Goal: Check status: Check status

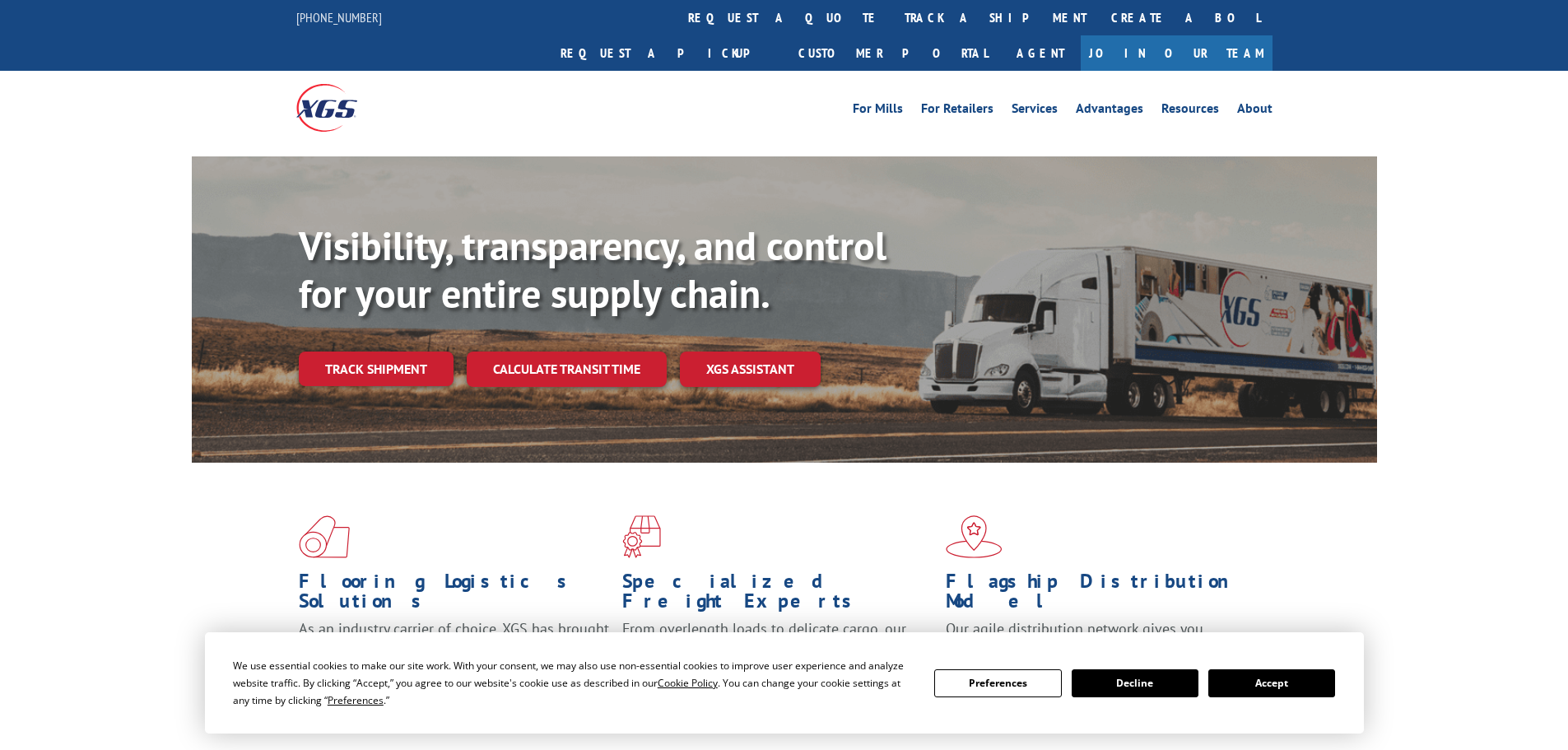
click at [892, 33] on link "track a shipment" at bounding box center [995, 18] width 207 height 35
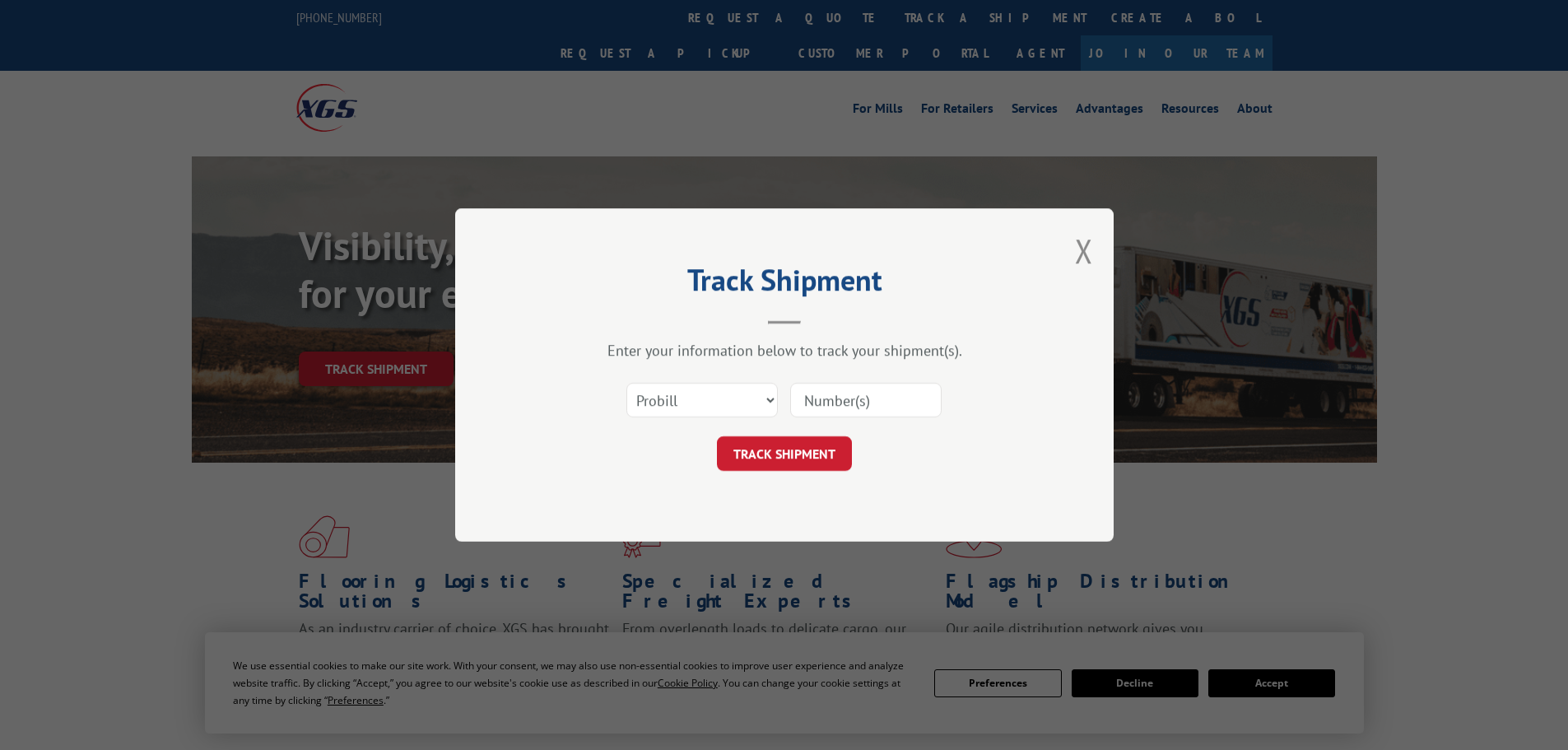
click at [926, 386] on input at bounding box center [866, 400] width 151 height 34
paste input "15472314"
type input "15472314"
click at [829, 455] on button "TRACK SHIPMENT" at bounding box center [784, 453] width 135 height 34
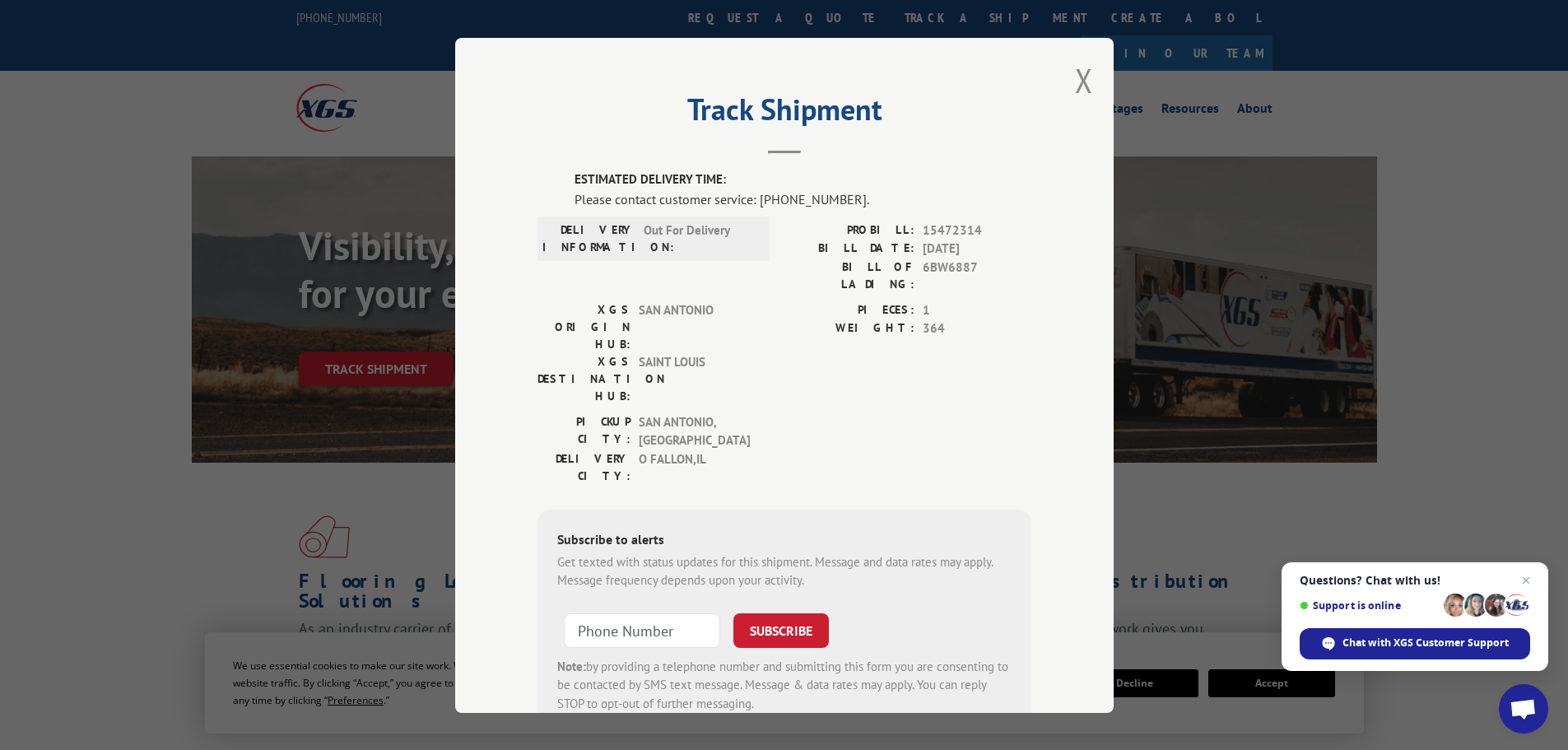
click at [791, 196] on div "Please contact customer service: [PHONE_NUMBER]." at bounding box center [802, 198] width 457 height 19
click at [879, 173] on label "ESTIMATED DELIVERY TIME:" at bounding box center [802, 180] width 457 height 19
drag, startPoint x: 839, startPoint y: 199, endPoint x: 754, endPoint y: 199, distance: 85.0
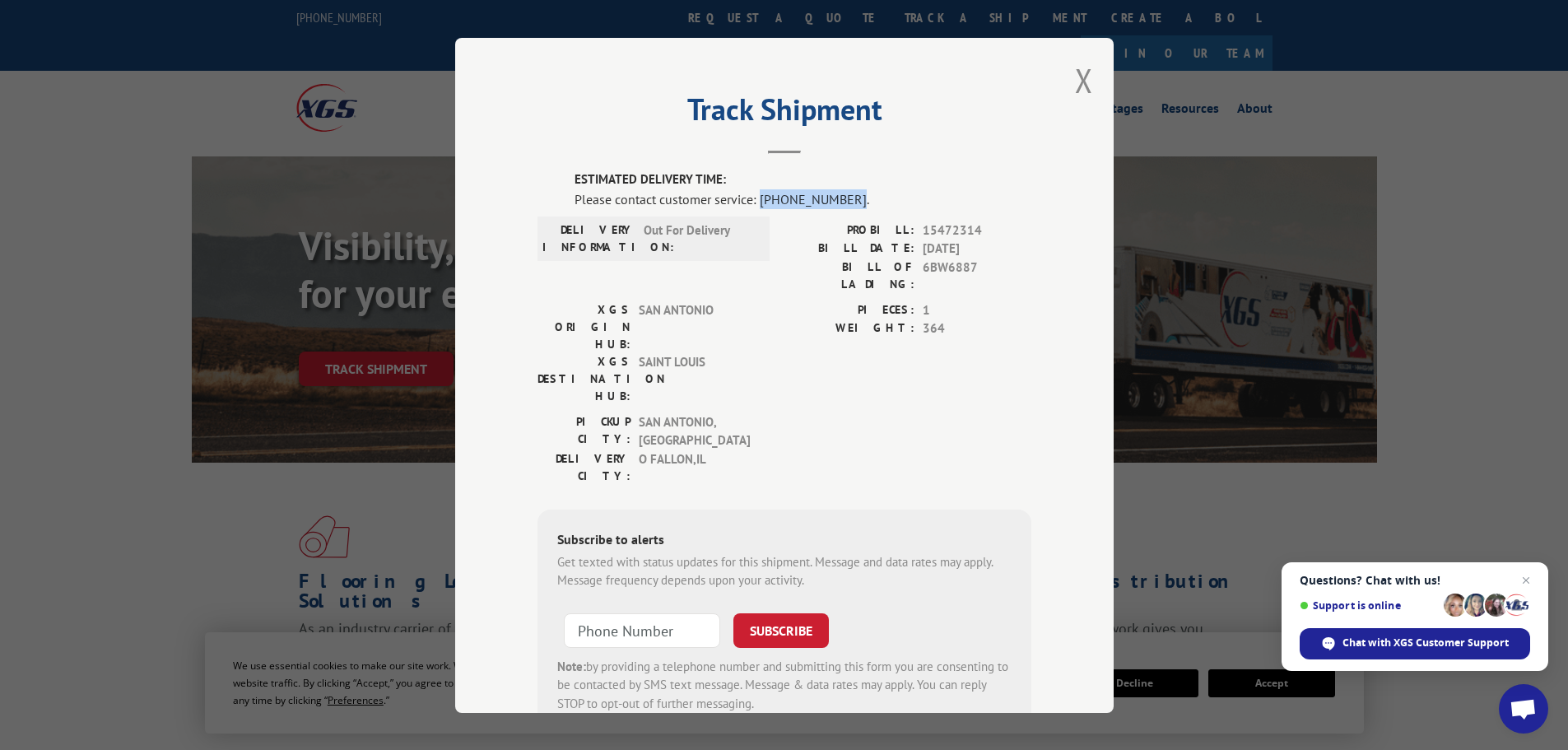
click at [754, 199] on div "Please contact customer service: [PHONE_NUMBER]." at bounding box center [802, 198] width 457 height 19
copy div "[PHONE_NUMBER]"
click at [1077, 91] on button "Close modal" at bounding box center [1084, 80] width 18 height 44
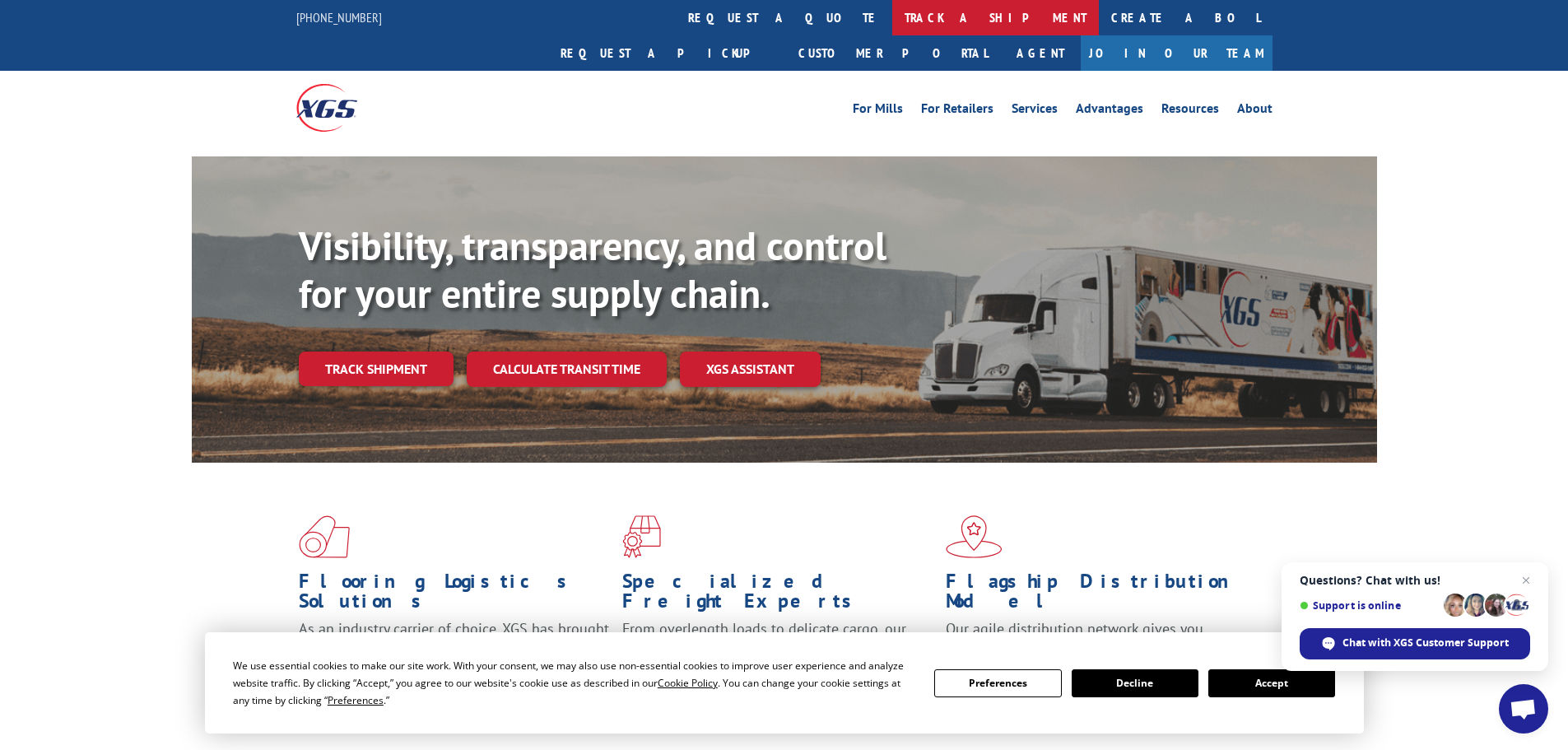
click at [892, 26] on link "track a shipment" at bounding box center [995, 18] width 207 height 35
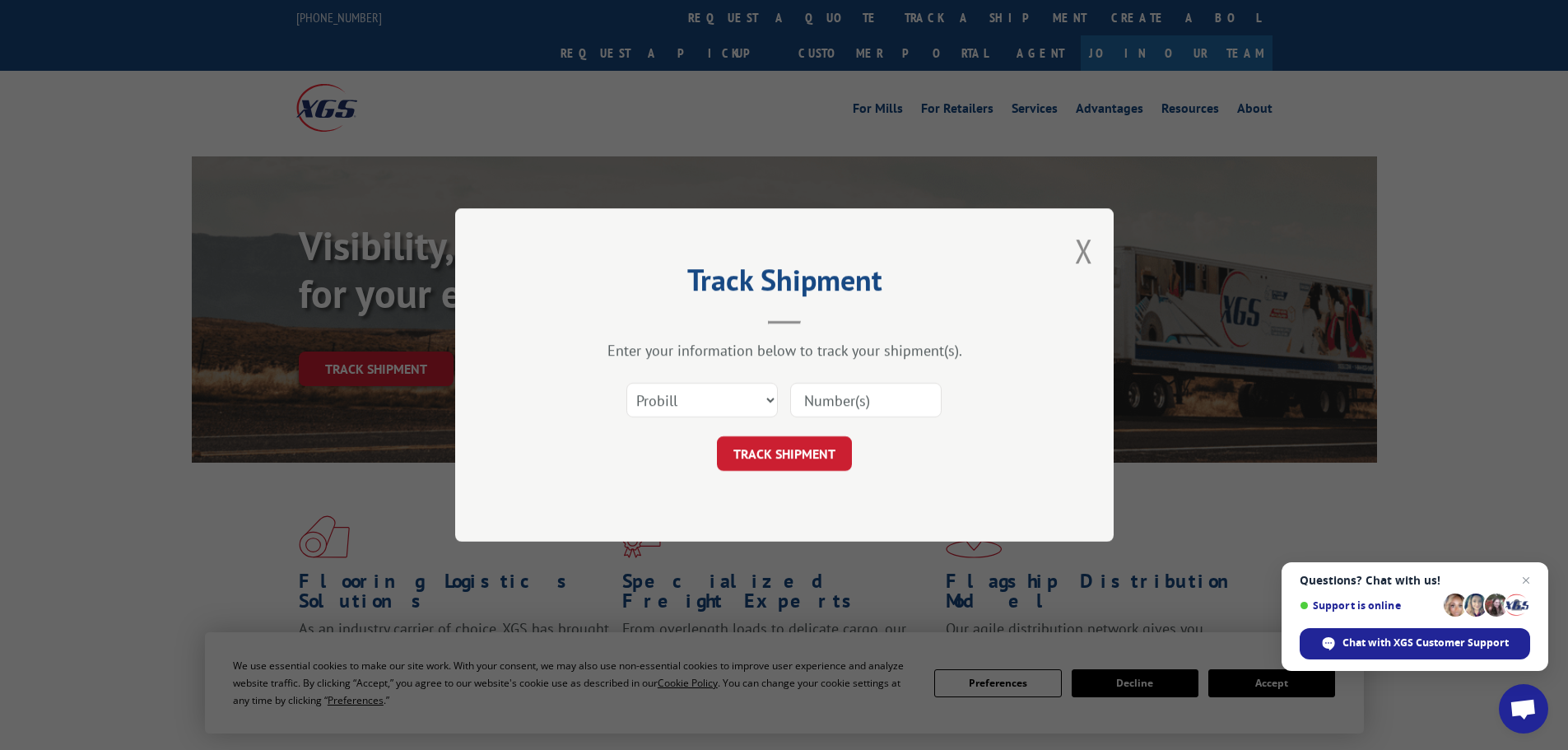
drag, startPoint x: 829, startPoint y: 388, endPoint x: 837, endPoint y: 408, distance: 21.5
click at [829, 388] on input at bounding box center [866, 400] width 151 height 34
paste input "15472328"
type input "15472328"
drag, startPoint x: 812, startPoint y: 437, endPoint x: 822, endPoint y: 449, distance: 15.6
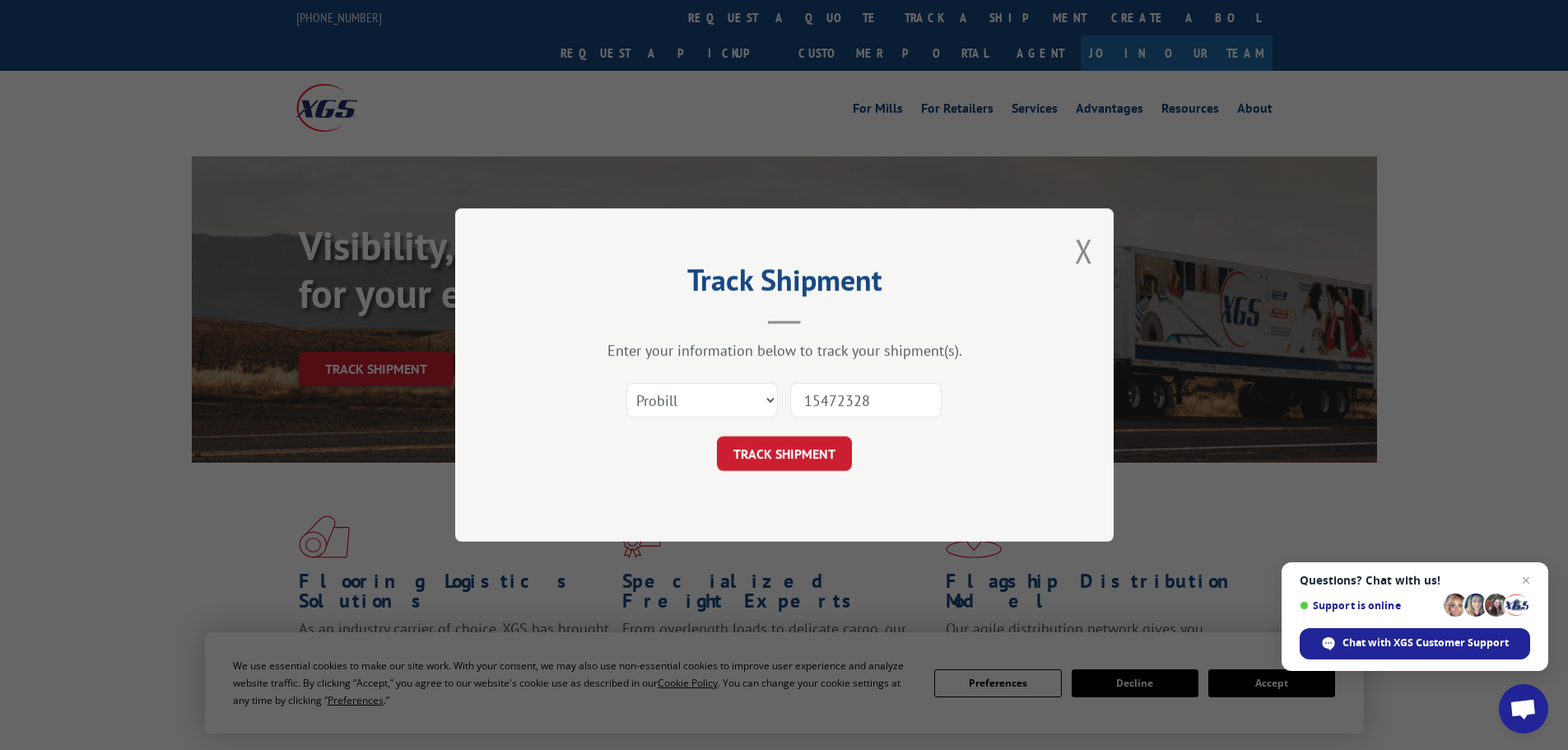
click at [812, 437] on button "TRACK SHIPMENT" at bounding box center [784, 453] width 135 height 34
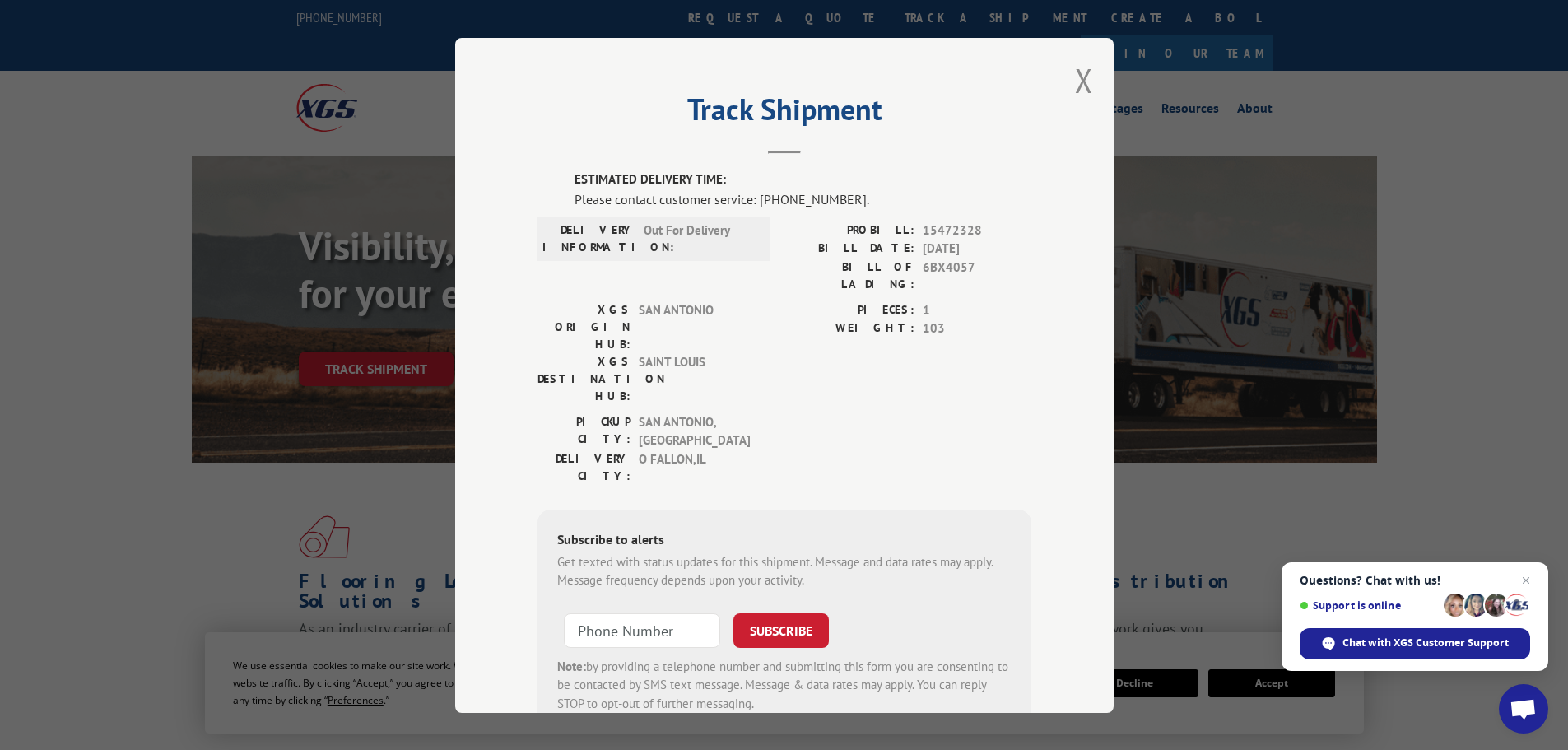
drag, startPoint x: 1084, startPoint y: 81, endPoint x: 908, endPoint y: 37, distance: 181.4
click at [1084, 81] on button "Close modal" at bounding box center [1084, 80] width 18 height 44
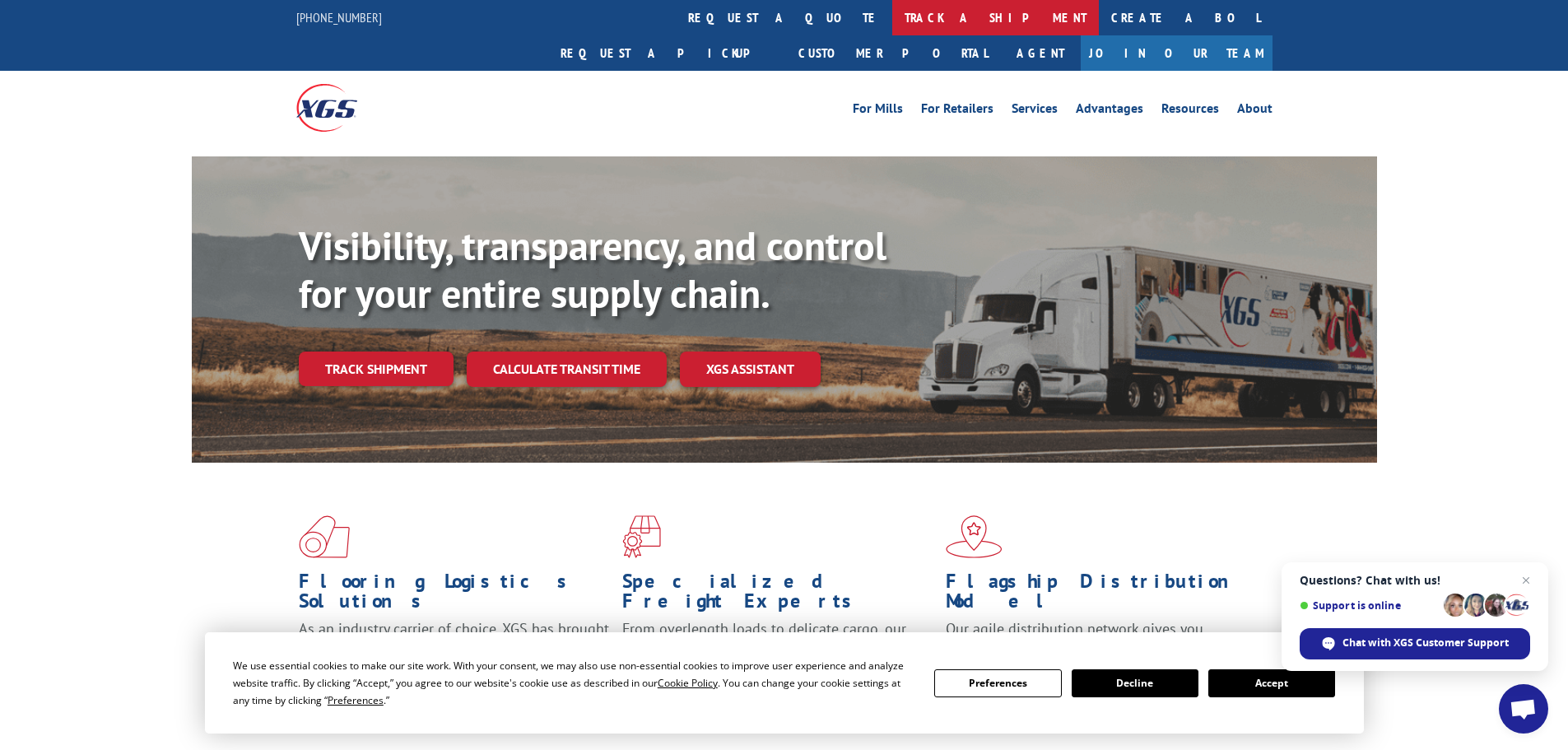
click at [892, 9] on link "track a shipment" at bounding box center [995, 18] width 207 height 35
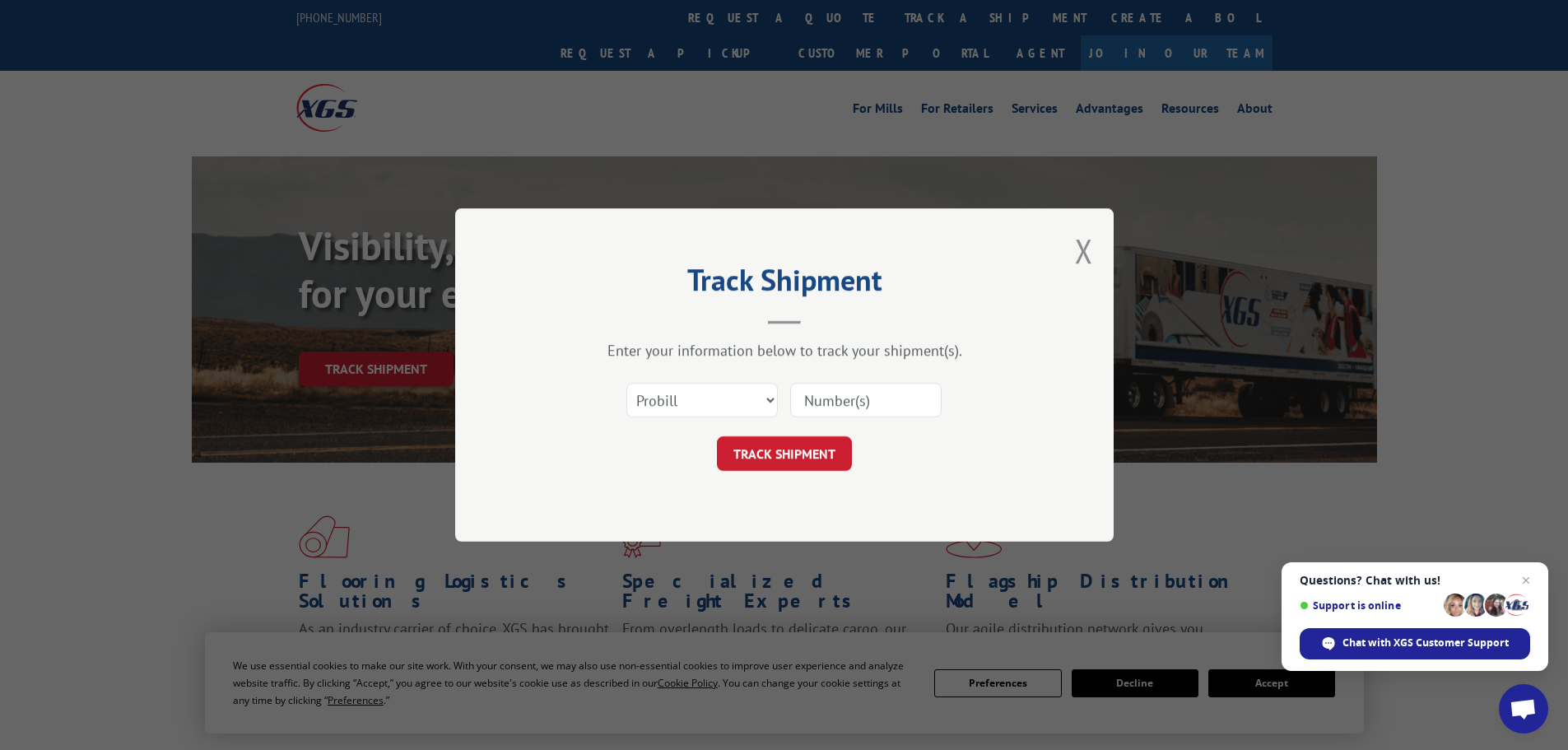
drag, startPoint x: 859, startPoint y: 405, endPoint x: 815, endPoint y: 421, distance: 46.8
click at [859, 405] on input at bounding box center [866, 400] width 151 height 34
paste input "15340323"
type input "15340323"
click at [788, 435] on form "Select category... Probill BOL PO 15340323 TRACK SHIPMENT" at bounding box center [784, 422] width 494 height 98
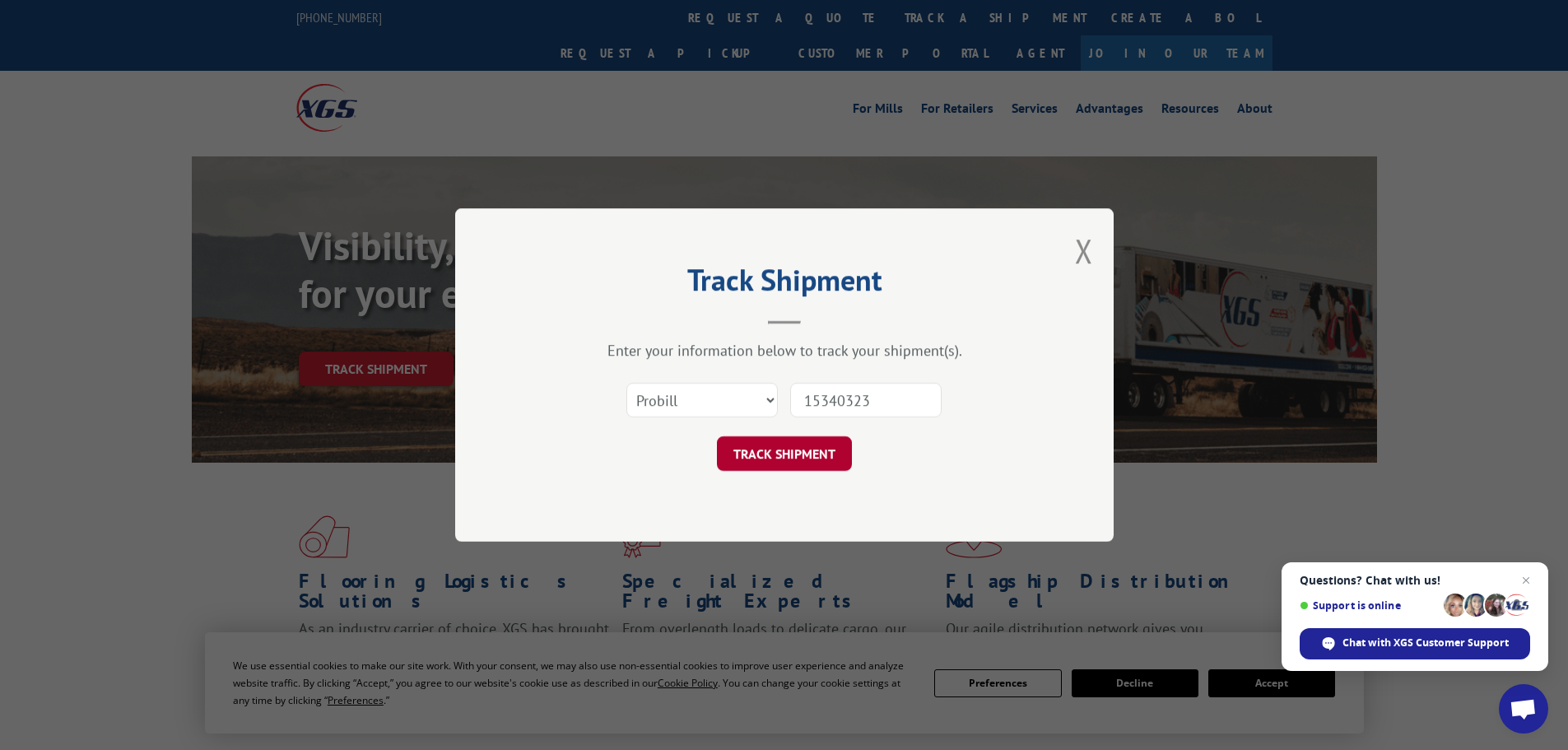
click at [752, 449] on button "TRACK SHIPMENT" at bounding box center [784, 453] width 135 height 34
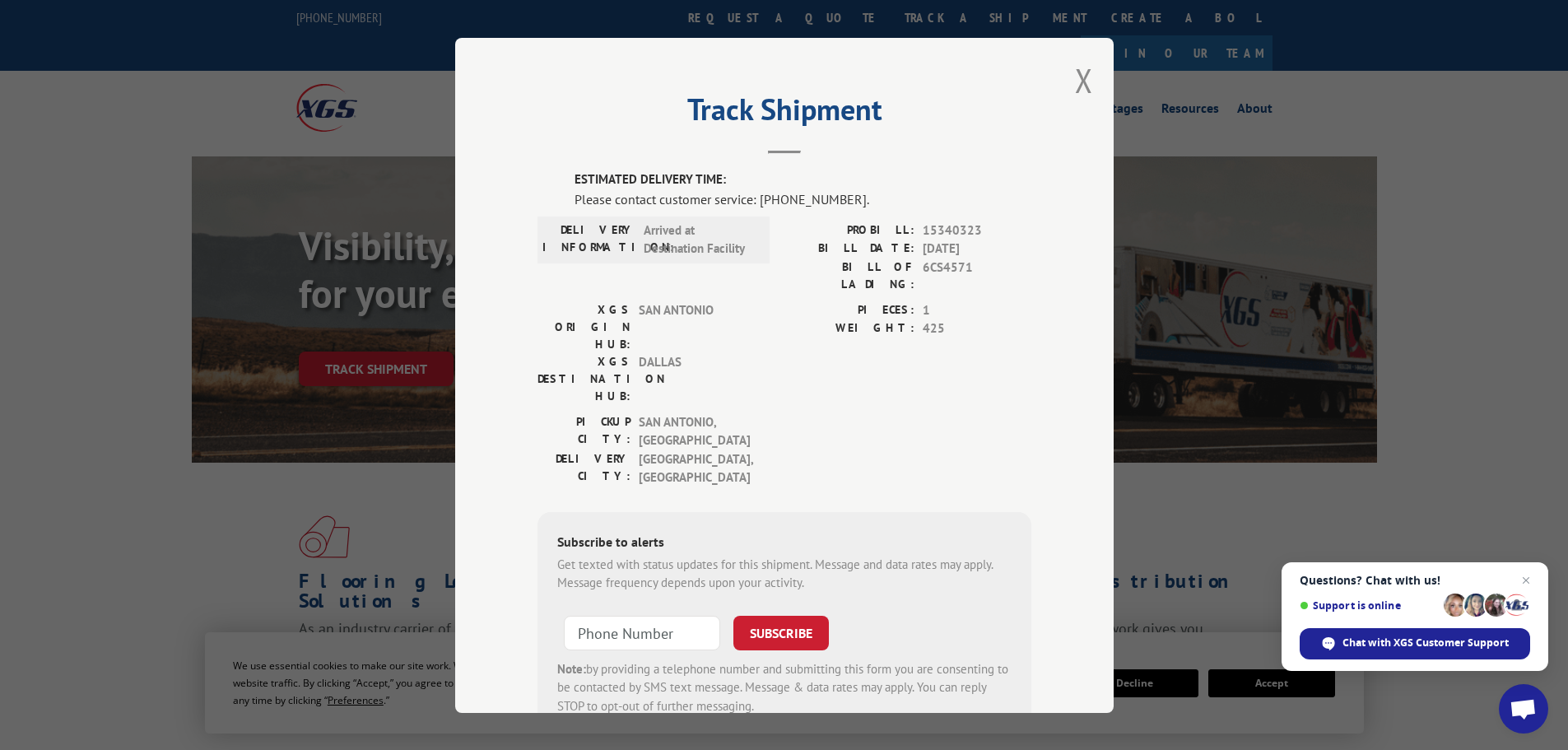
drag, startPoint x: 1073, startPoint y: 99, endPoint x: 1043, endPoint y: 95, distance: 30.3
click at [1075, 99] on button "Close modal" at bounding box center [1084, 80] width 18 height 44
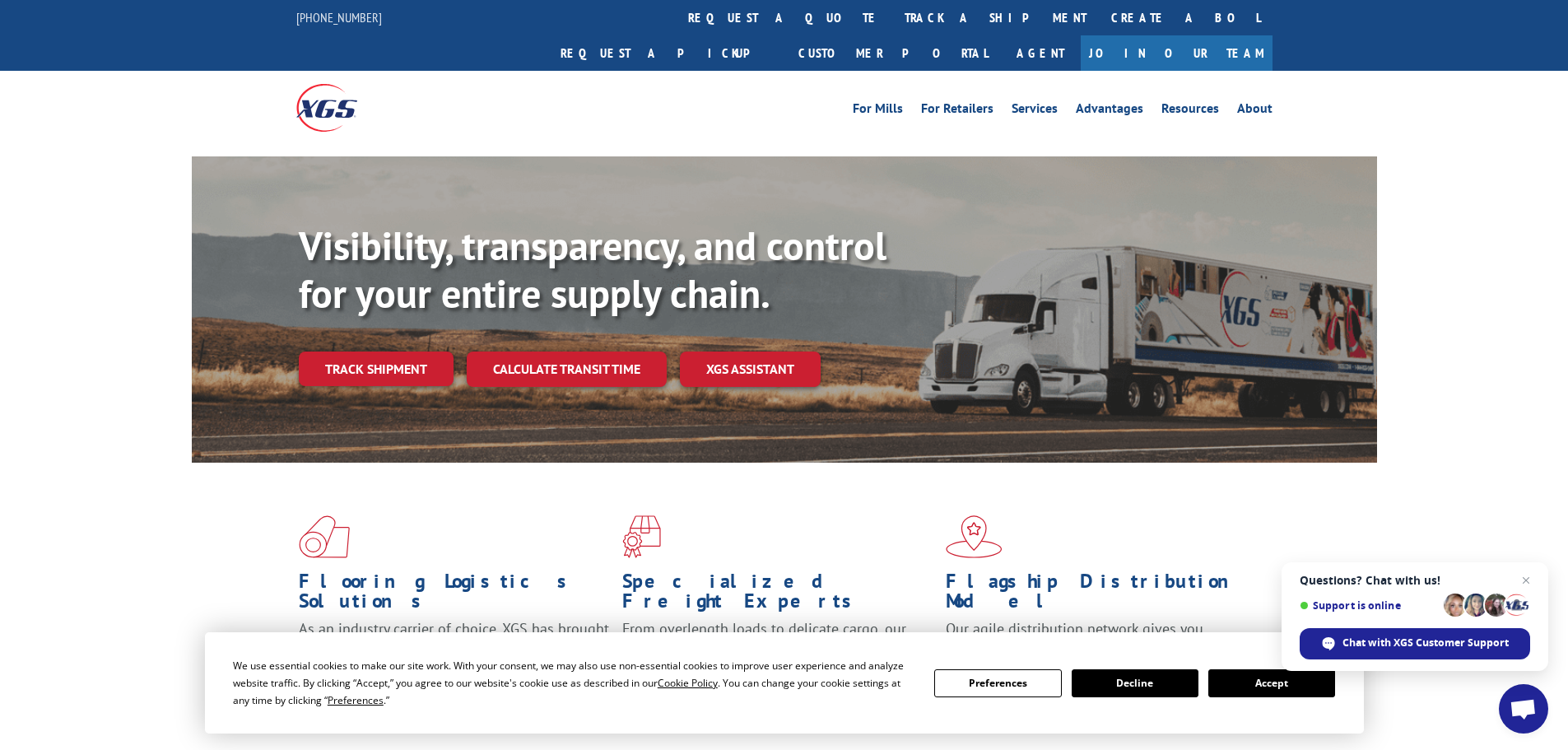
drag, startPoint x: 750, startPoint y: 23, endPoint x: 815, endPoint y: 80, distance: 86.5
click at [892, 23] on link "track a shipment" at bounding box center [995, 18] width 207 height 35
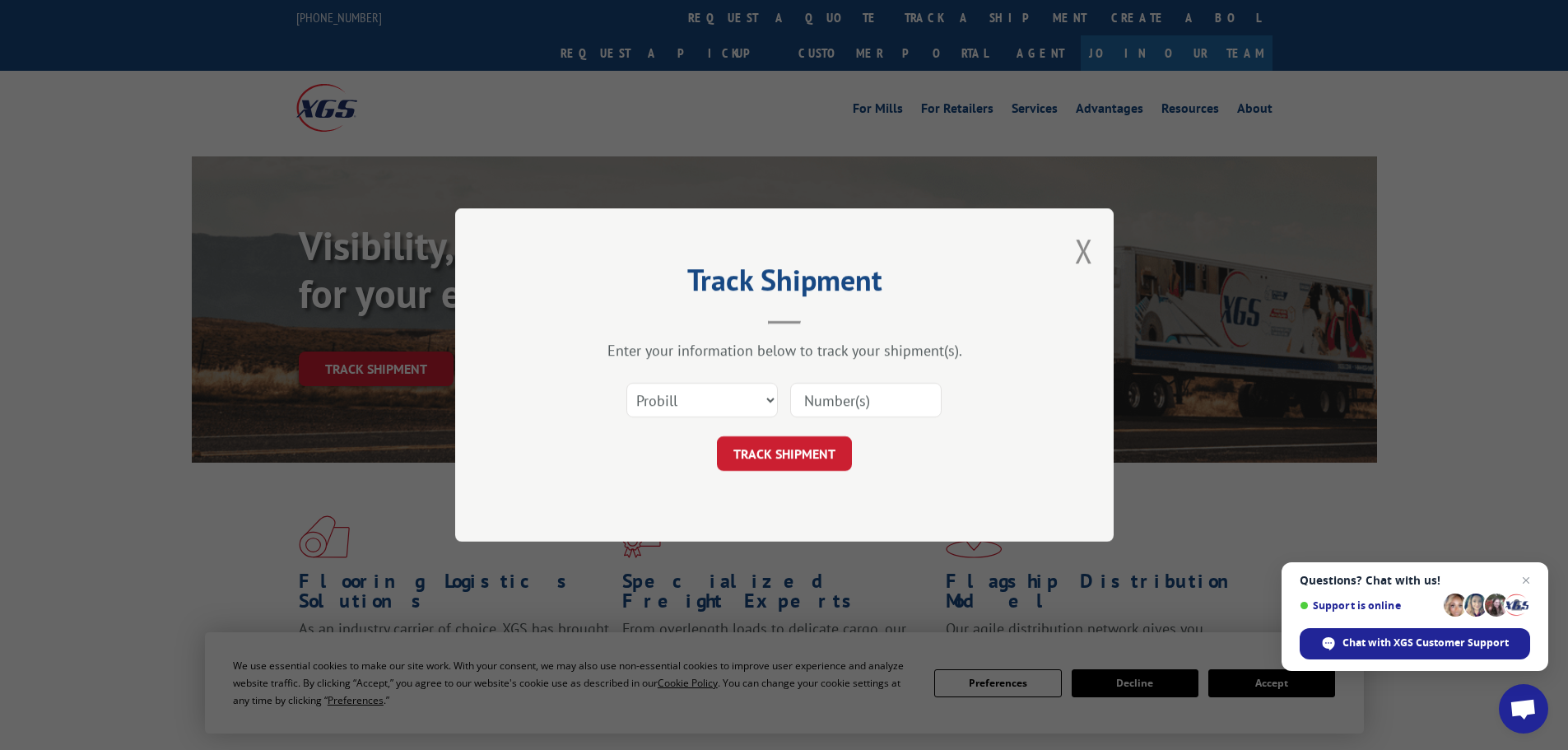
drag, startPoint x: 856, startPoint y: 393, endPoint x: 837, endPoint y: 422, distance: 34.7
click at [856, 393] on input at bounding box center [866, 400] width 151 height 34
paste input "15339905"
type input "15339905"
click at [795, 455] on button "TRACK SHIPMENT" at bounding box center [784, 453] width 135 height 34
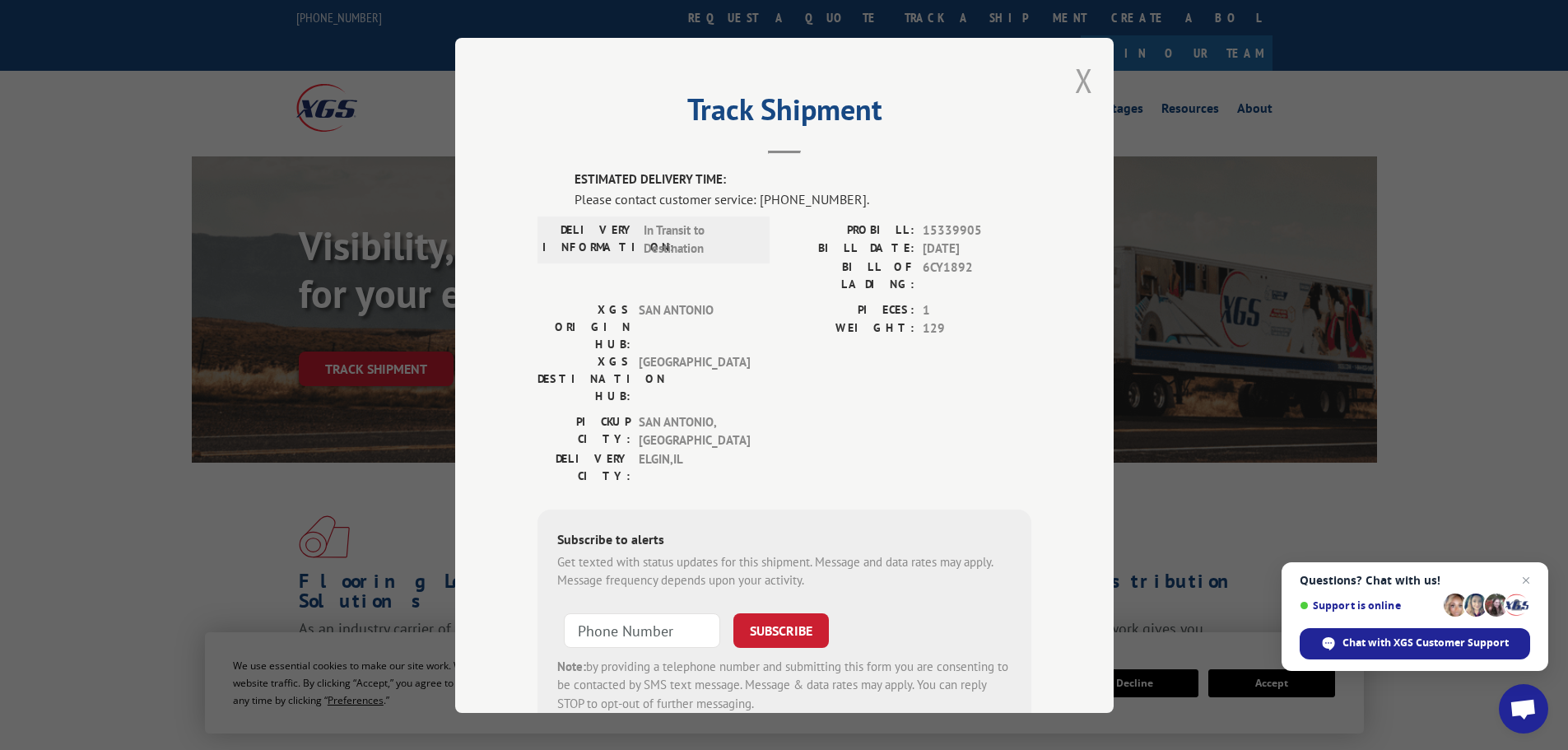
click at [1088, 81] on div "Track Shipment ESTIMATED DELIVERY TIME: Please contact customer service: [PHONE…" at bounding box center [784, 375] width 658 height 675
click at [1082, 81] on button "Close modal" at bounding box center [1084, 80] width 18 height 44
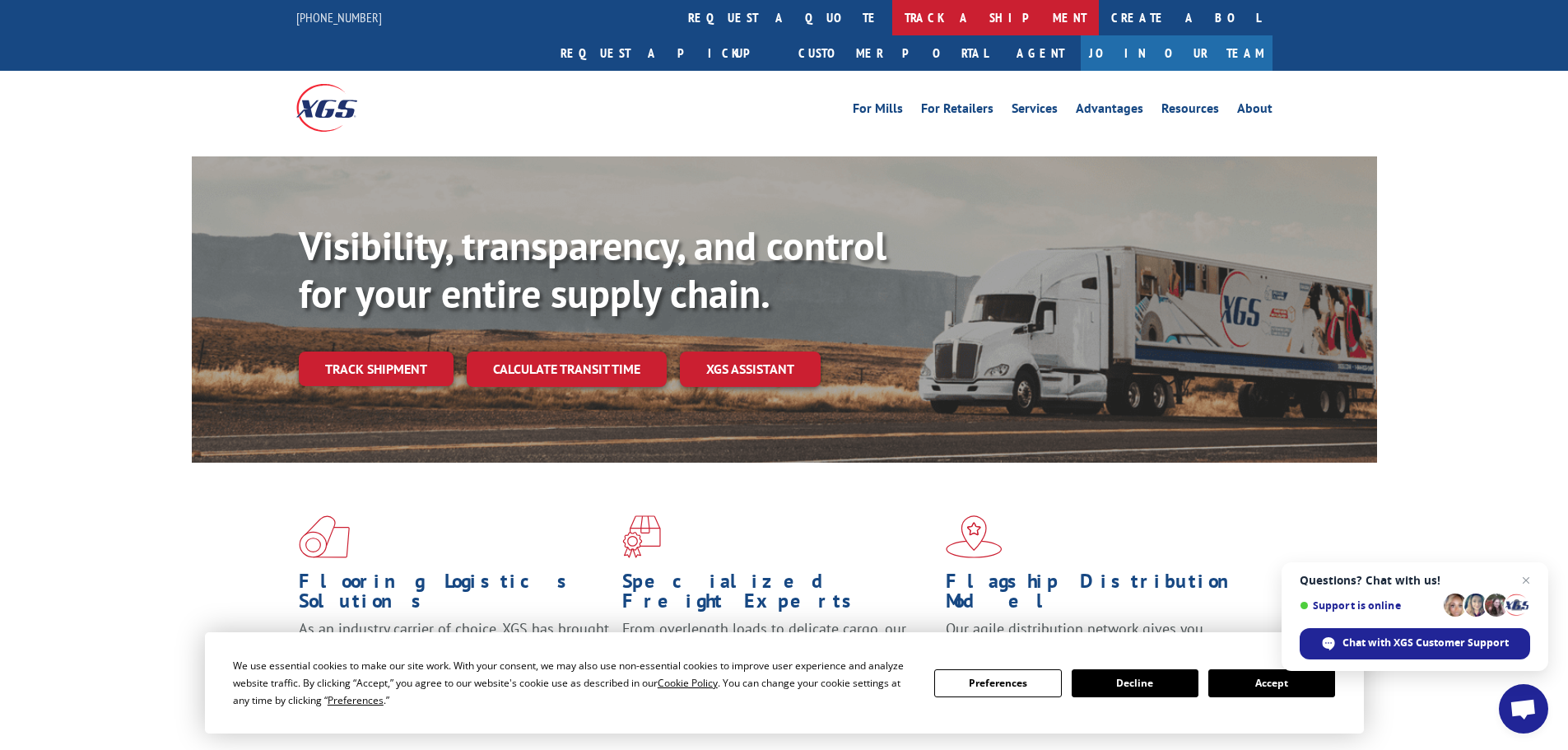
click at [892, 13] on link "track a shipment" at bounding box center [995, 18] width 207 height 35
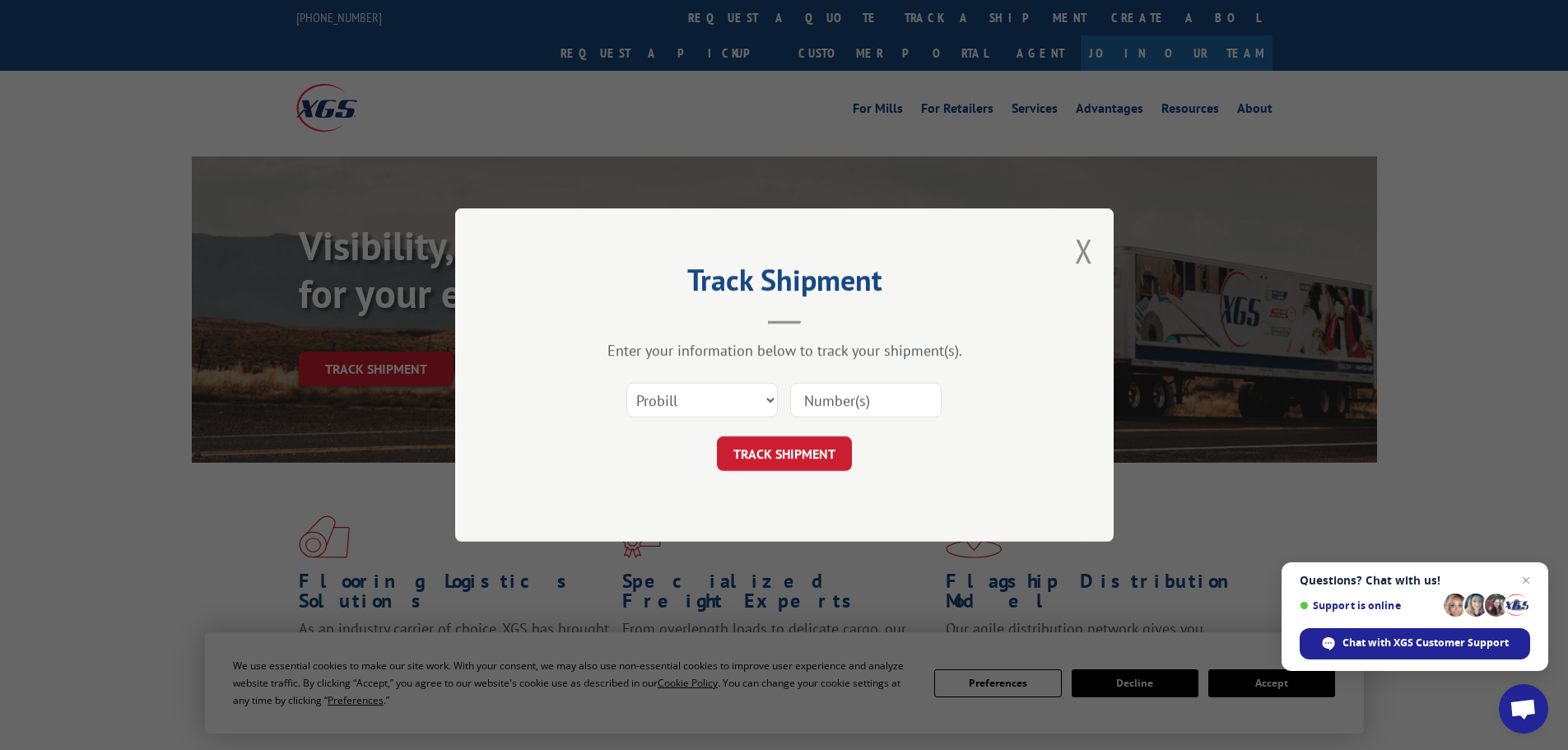
drag, startPoint x: 855, startPoint y: 401, endPoint x: 830, endPoint y: 431, distance: 39.1
click at [855, 401] on input at bounding box center [866, 400] width 151 height 34
paste input "15340061"
type input "15340061"
click at [793, 451] on button "TRACK SHIPMENT" at bounding box center [784, 453] width 135 height 34
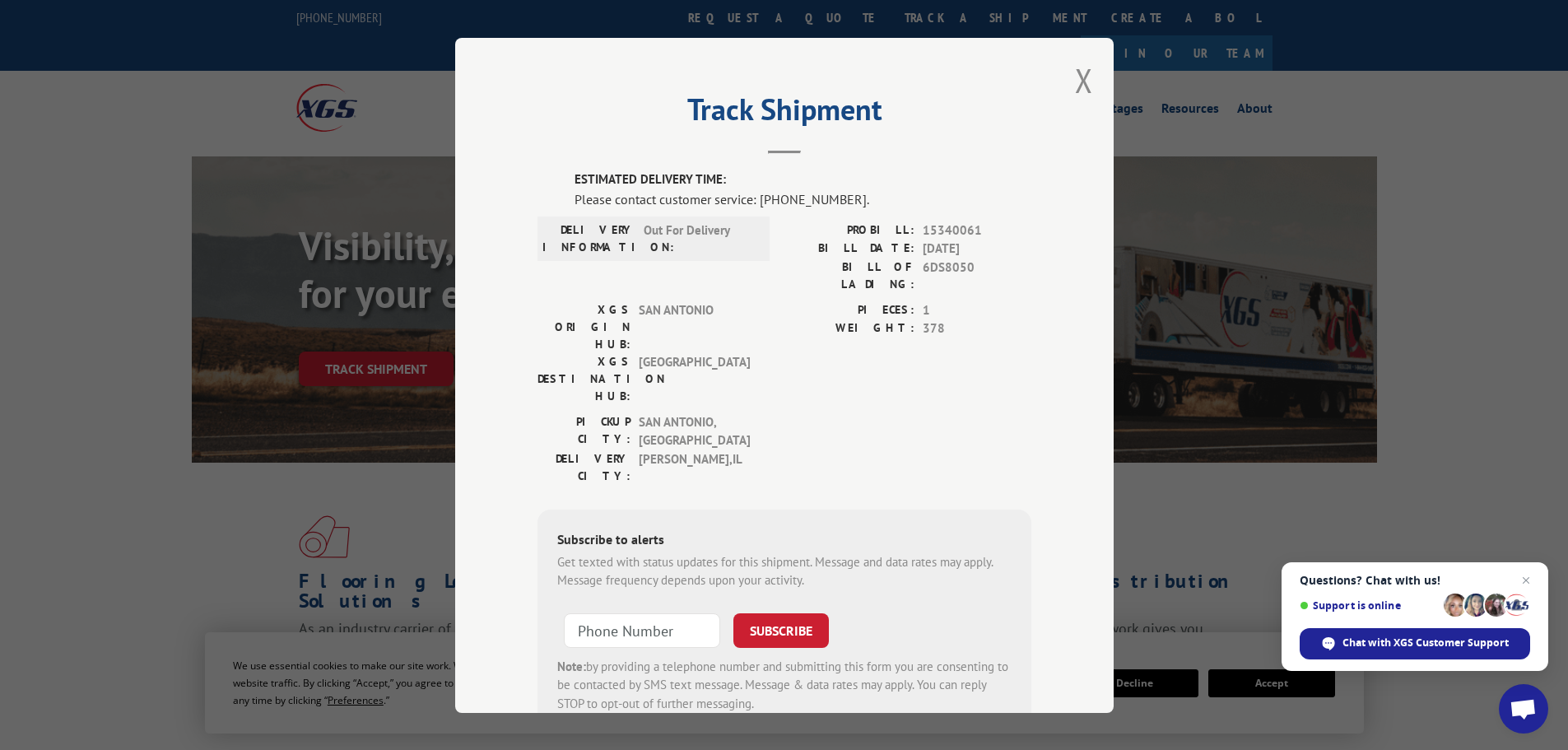
drag, startPoint x: 1069, startPoint y: 78, endPoint x: 1052, endPoint y: 67, distance: 20.2
click at [1075, 78] on button "Close modal" at bounding box center [1084, 80] width 18 height 44
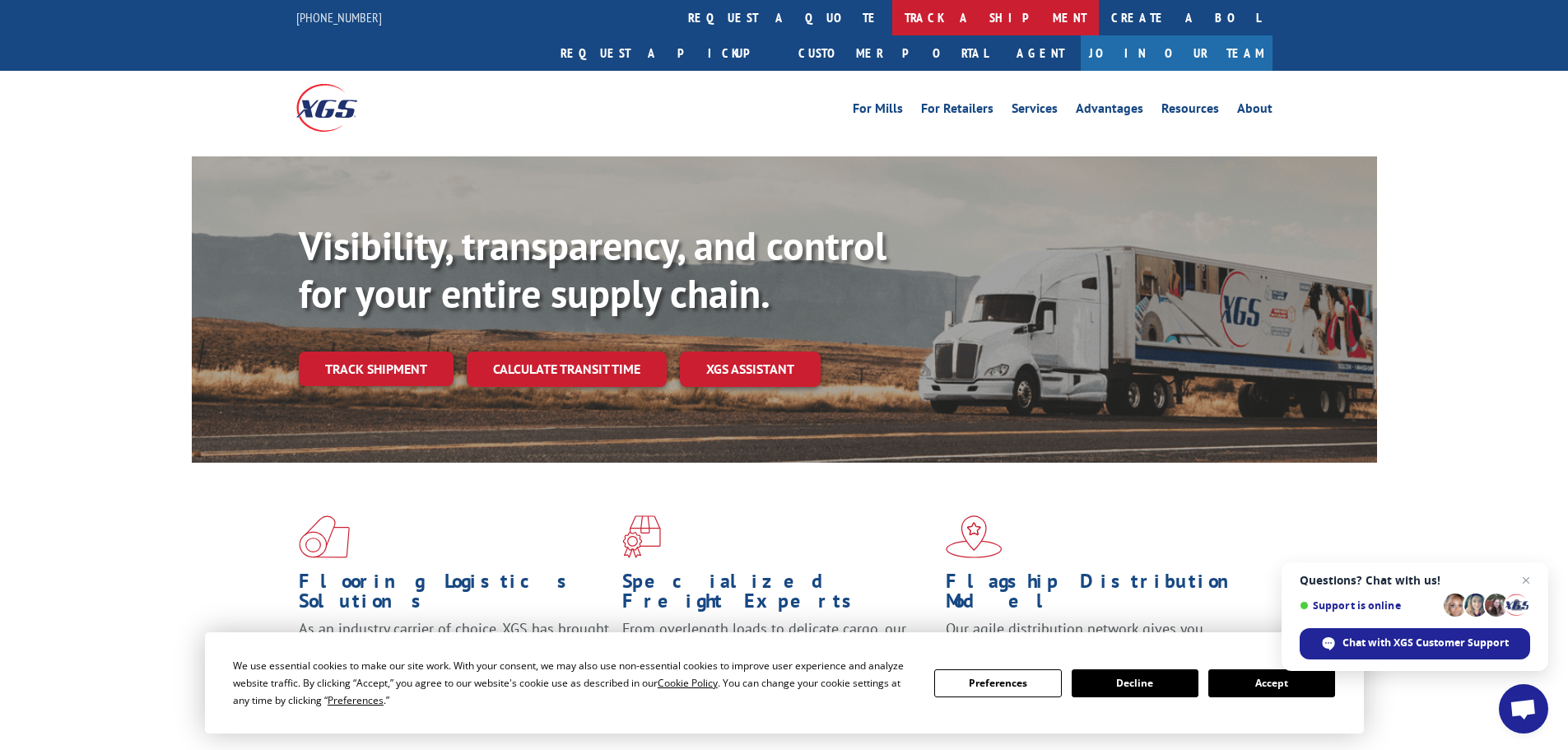
click at [892, 13] on link "track a shipment" at bounding box center [995, 18] width 207 height 35
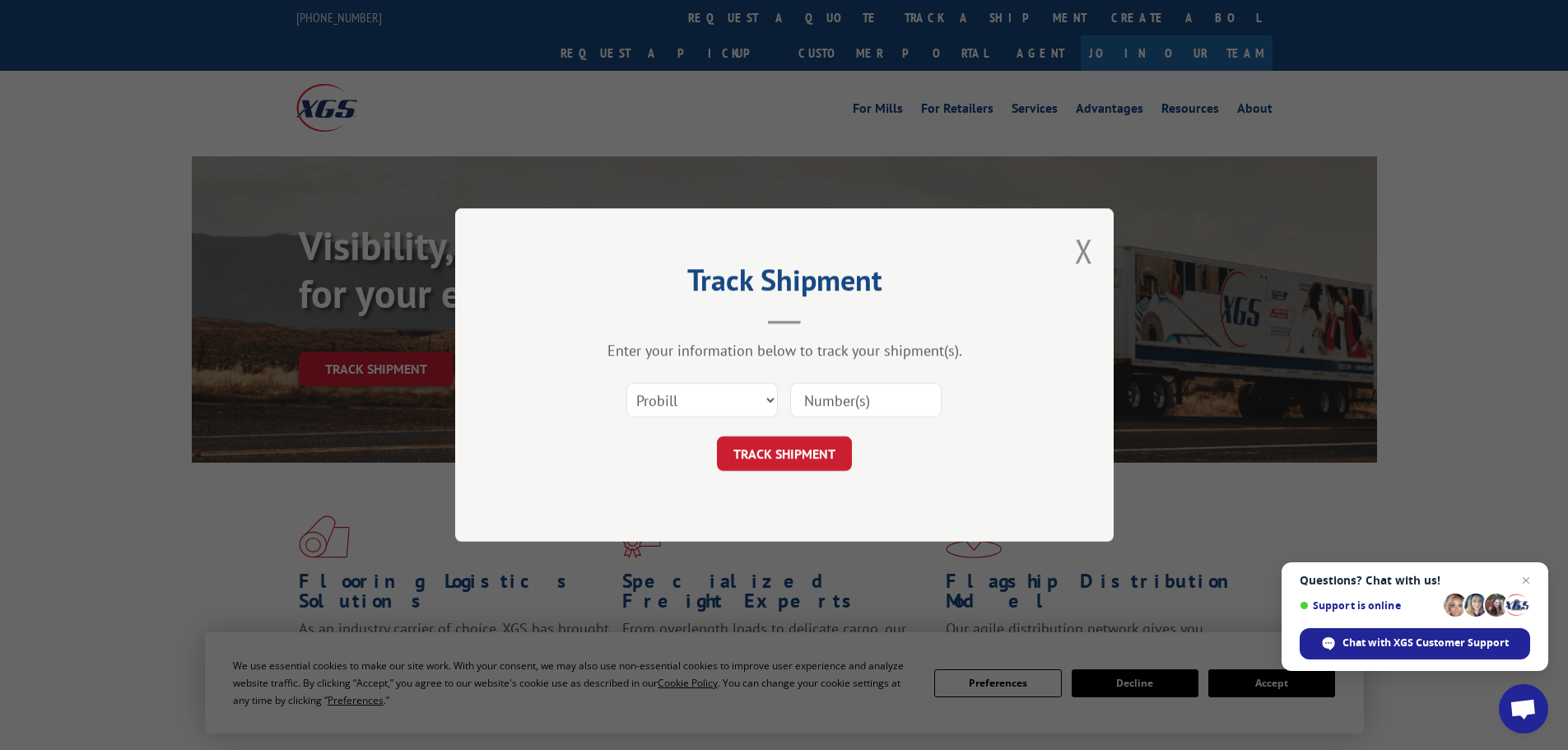
drag, startPoint x: 881, startPoint y: 395, endPoint x: 802, endPoint y: 443, distance: 92.4
click at [881, 395] on input at bounding box center [866, 400] width 151 height 34
paste input "15472272"
type input "15472272"
drag, startPoint x: 797, startPoint y: 448, endPoint x: 807, endPoint y: 450, distance: 10.2
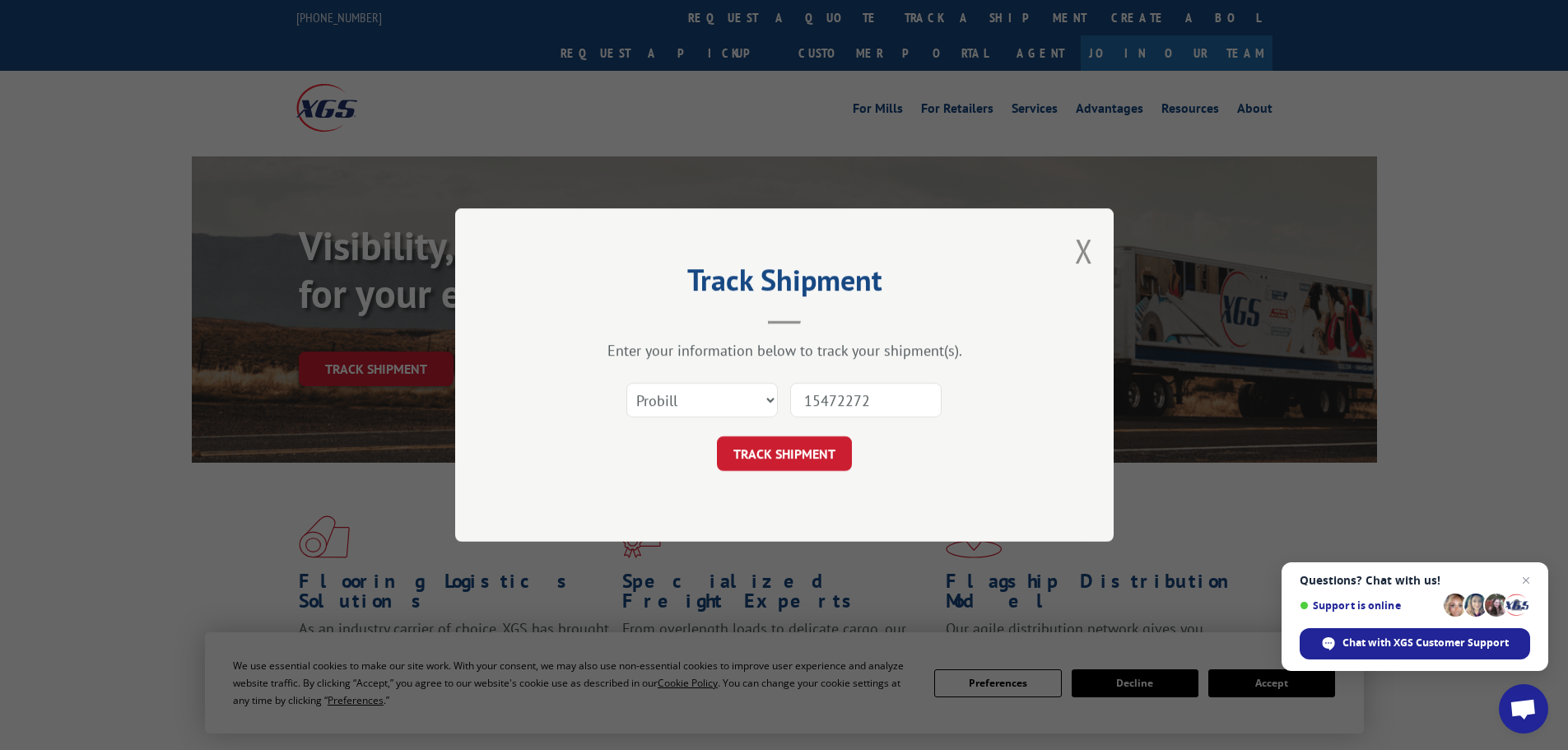
click at [797, 448] on button "TRACK SHIPMENT" at bounding box center [784, 453] width 135 height 34
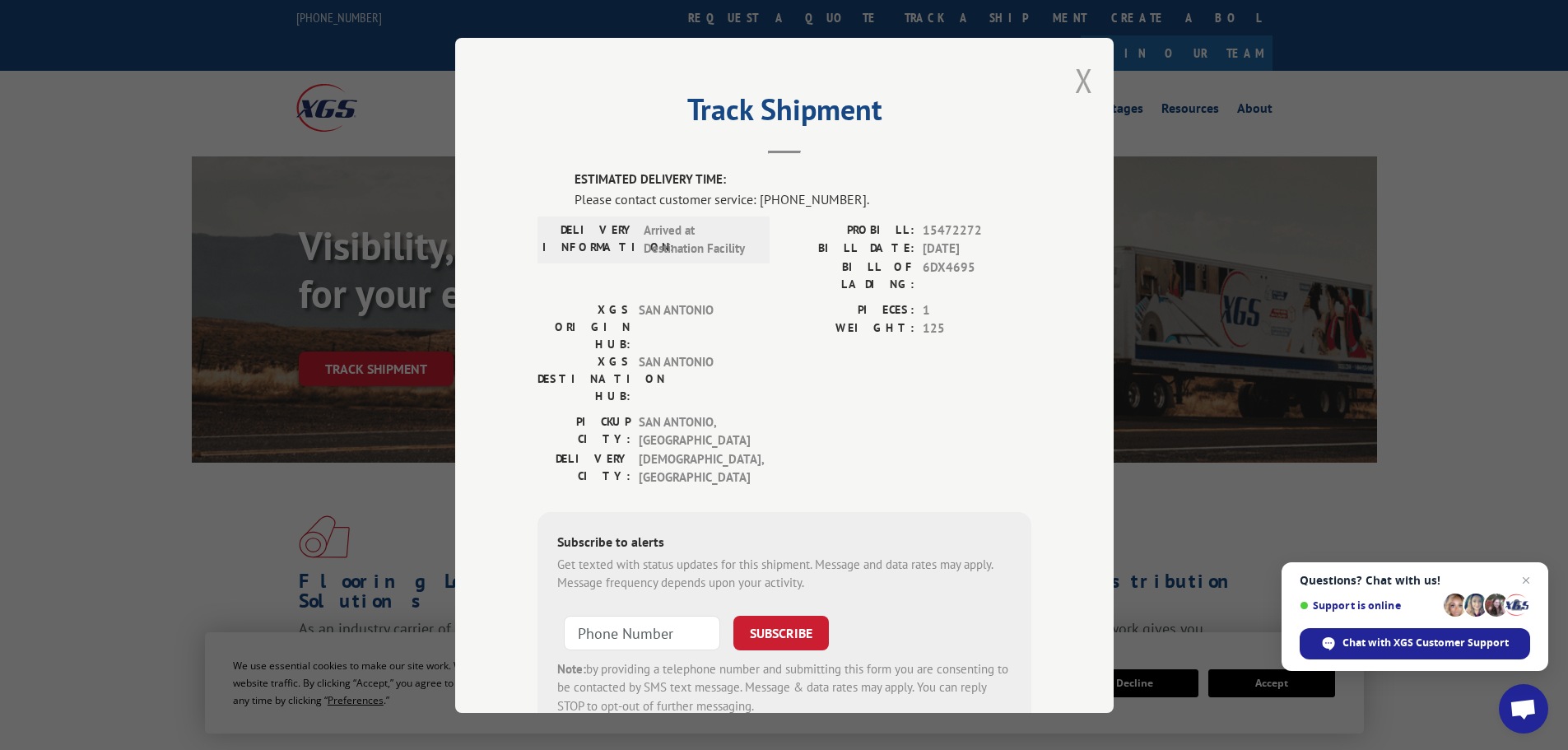
click at [1075, 84] on button "Close modal" at bounding box center [1084, 80] width 18 height 44
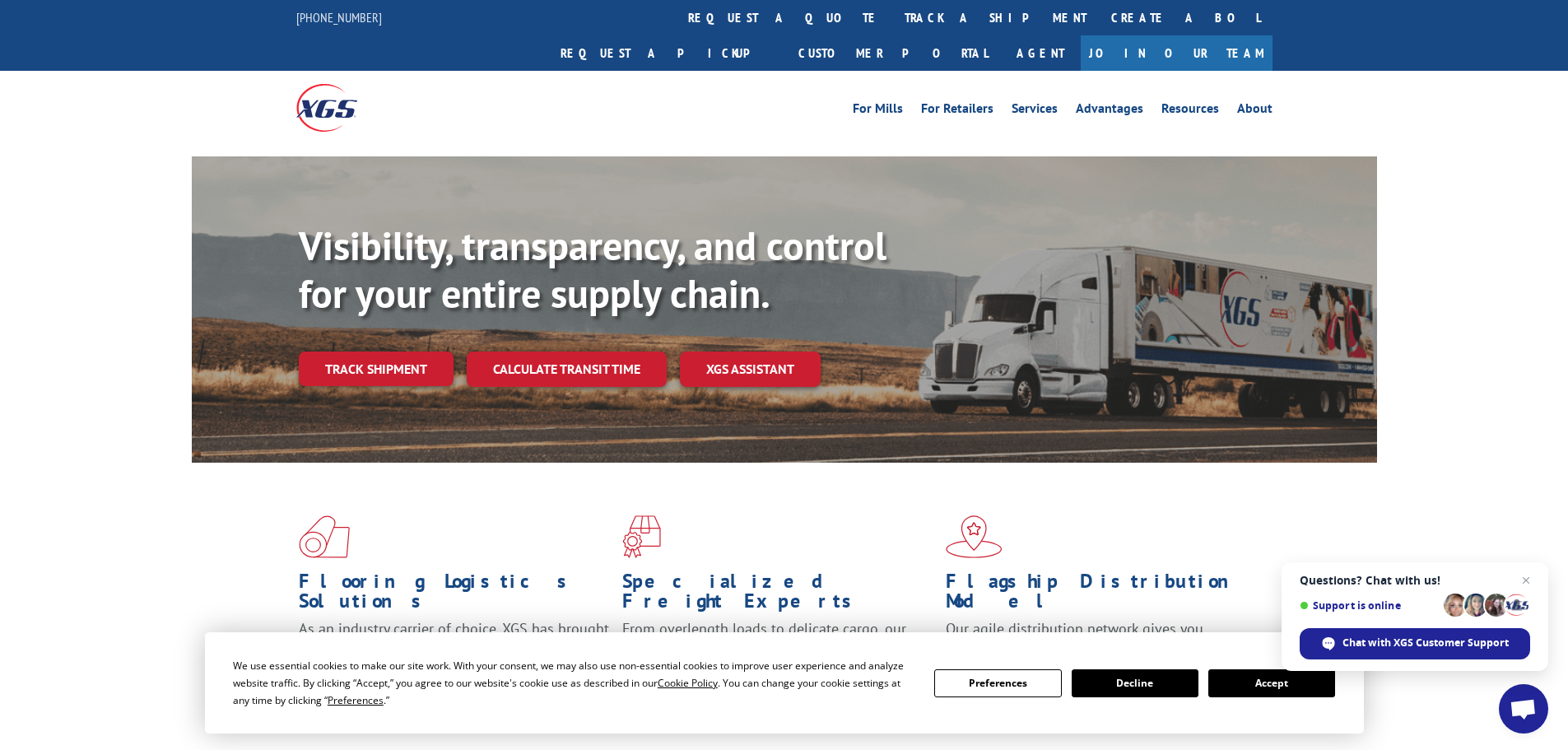
click at [751, 70] on div "For [PERSON_NAME] For Retailers Services Advantages Resources About For [PERSON…" at bounding box center [784, 107] width 976 height 73
click at [892, 30] on link "track a shipment" at bounding box center [995, 18] width 207 height 35
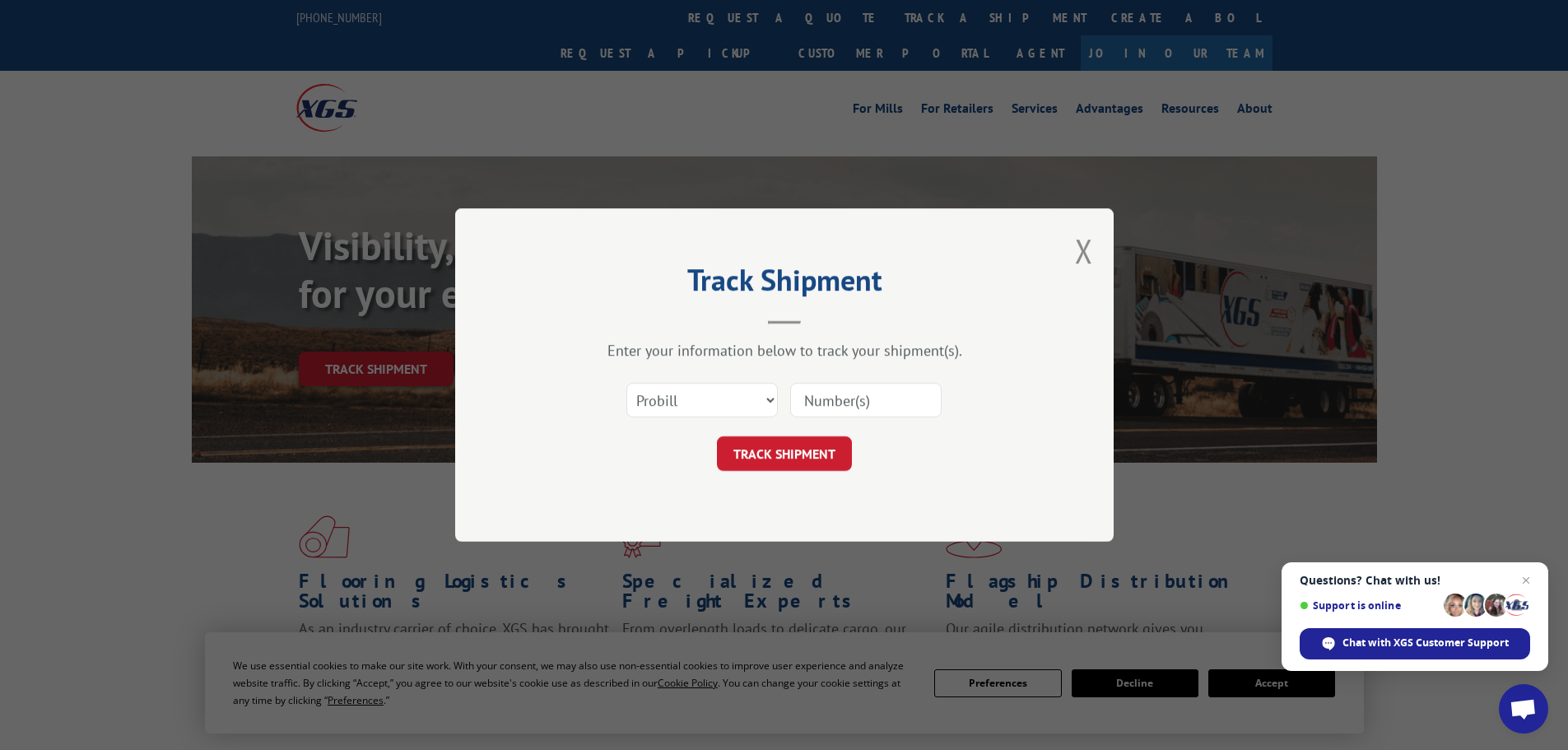
click at [785, 11] on div "Track Shipment Enter your information below to track your shipment(s). Select c…" at bounding box center [784, 375] width 1568 height 750
click at [883, 413] on input at bounding box center [866, 400] width 151 height 34
paste input "15340323"
type input "15340323"
drag, startPoint x: 817, startPoint y: 454, endPoint x: 825, endPoint y: 456, distance: 8.2
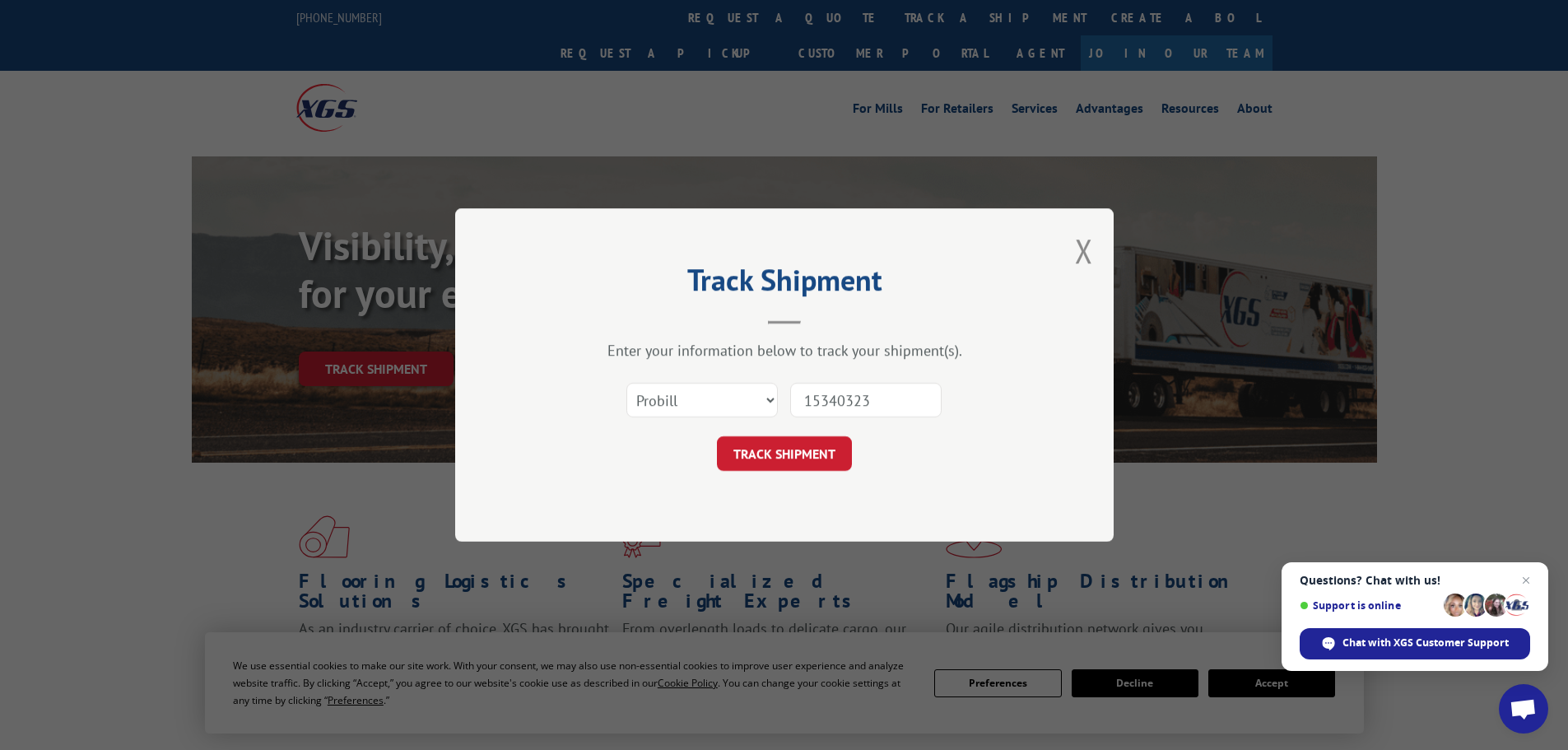
click at [817, 454] on button "TRACK SHIPMENT" at bounding box center [784, 453] width 135 height 34
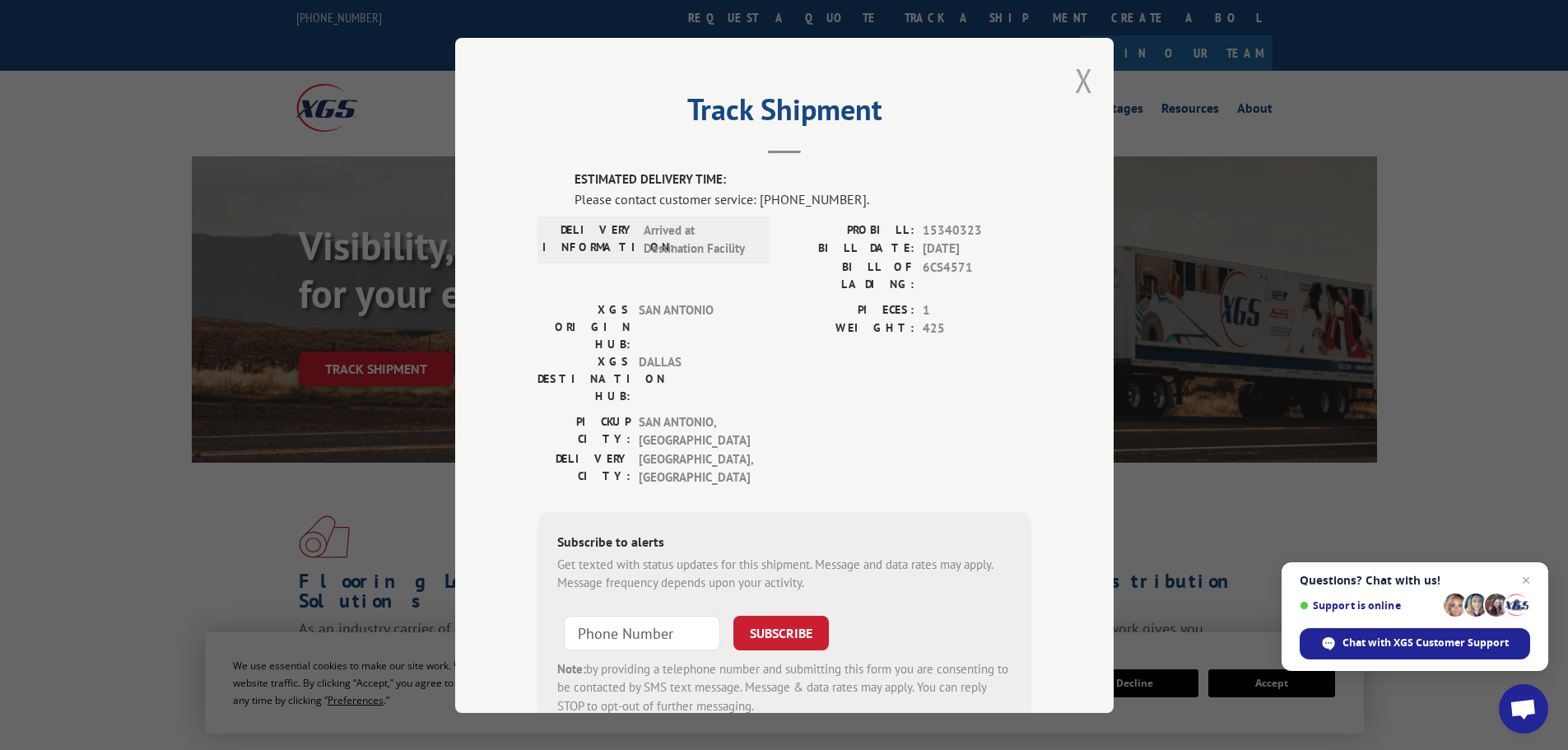
click at [1085, 80] on button "Close modal" at bounding box center [1084, 80] width 18 height 44
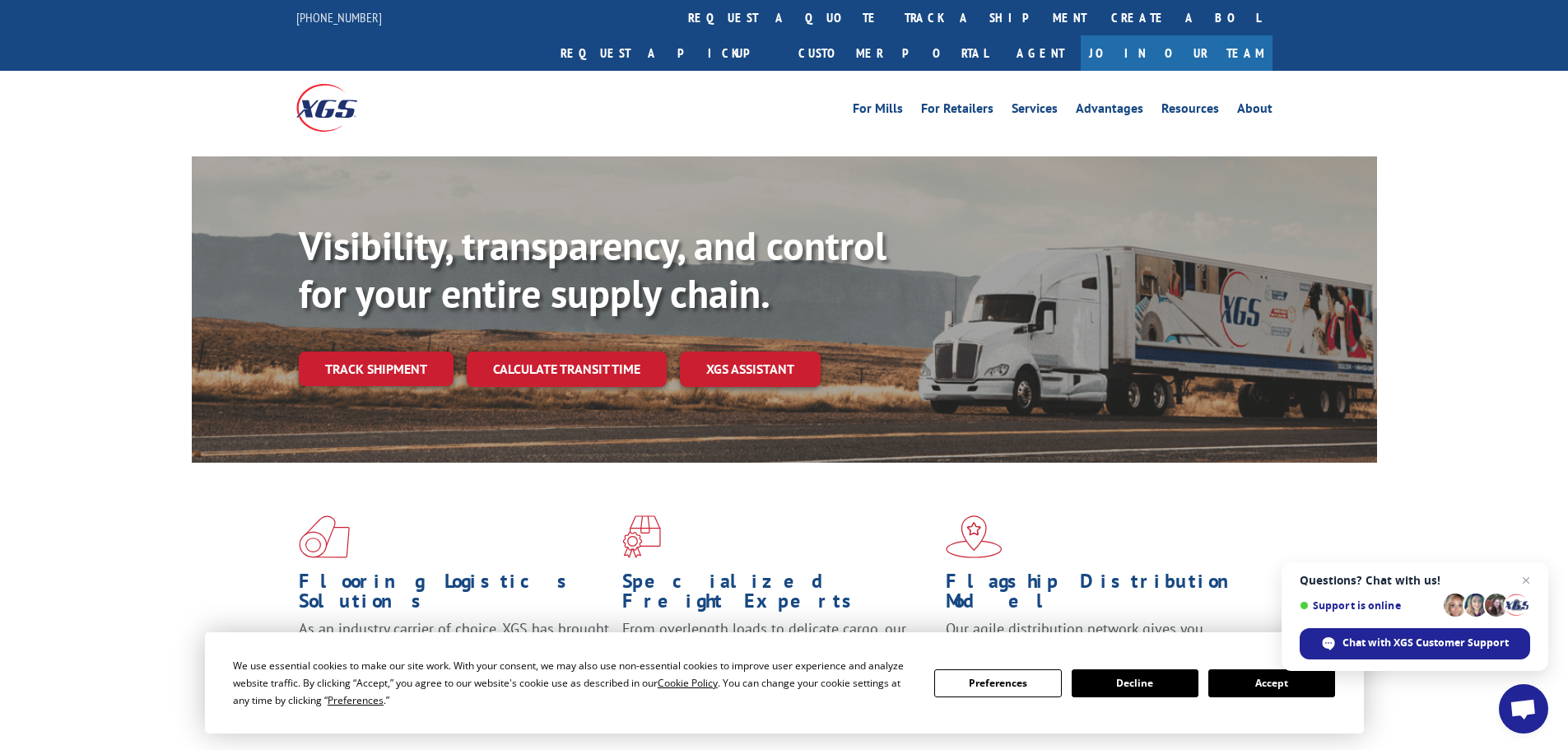
click at [899, 103] on div "For [PERSON_NAME] For Retailers Services Advantages Resources About For [PERSON…" at bounding box center [784, 107] width 976 height 73
click at [892, 26] on link "track a shipment" at bounding box center [995, 18] width 207 height 35
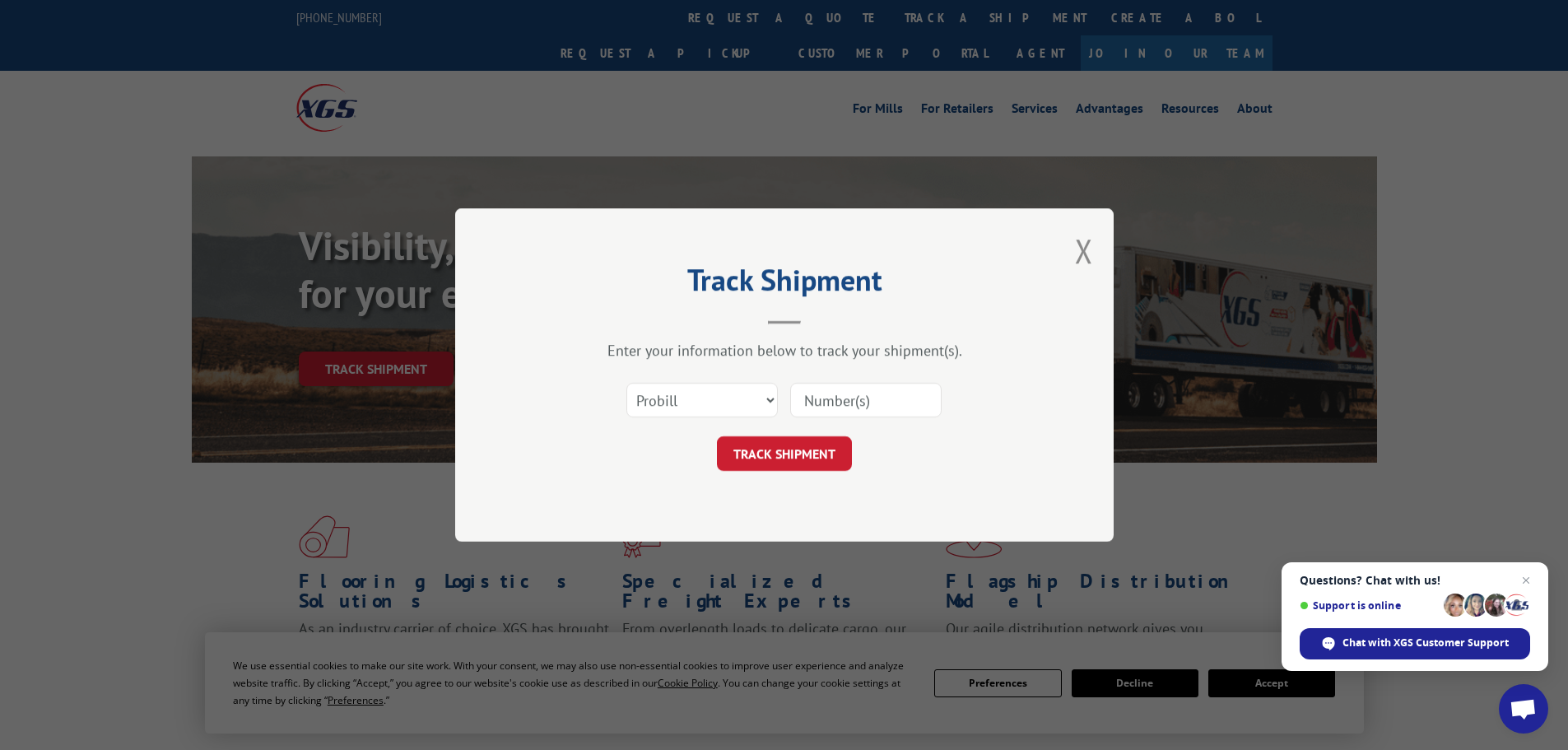
drag, startPoint x: 1088, startPoint y: 253, endPoint x: 1063, endPoint y: 230, distance: 34.0
click at [1088, 253] on button "Close modal" at bounding box center [1084, 251] width 18 height 44
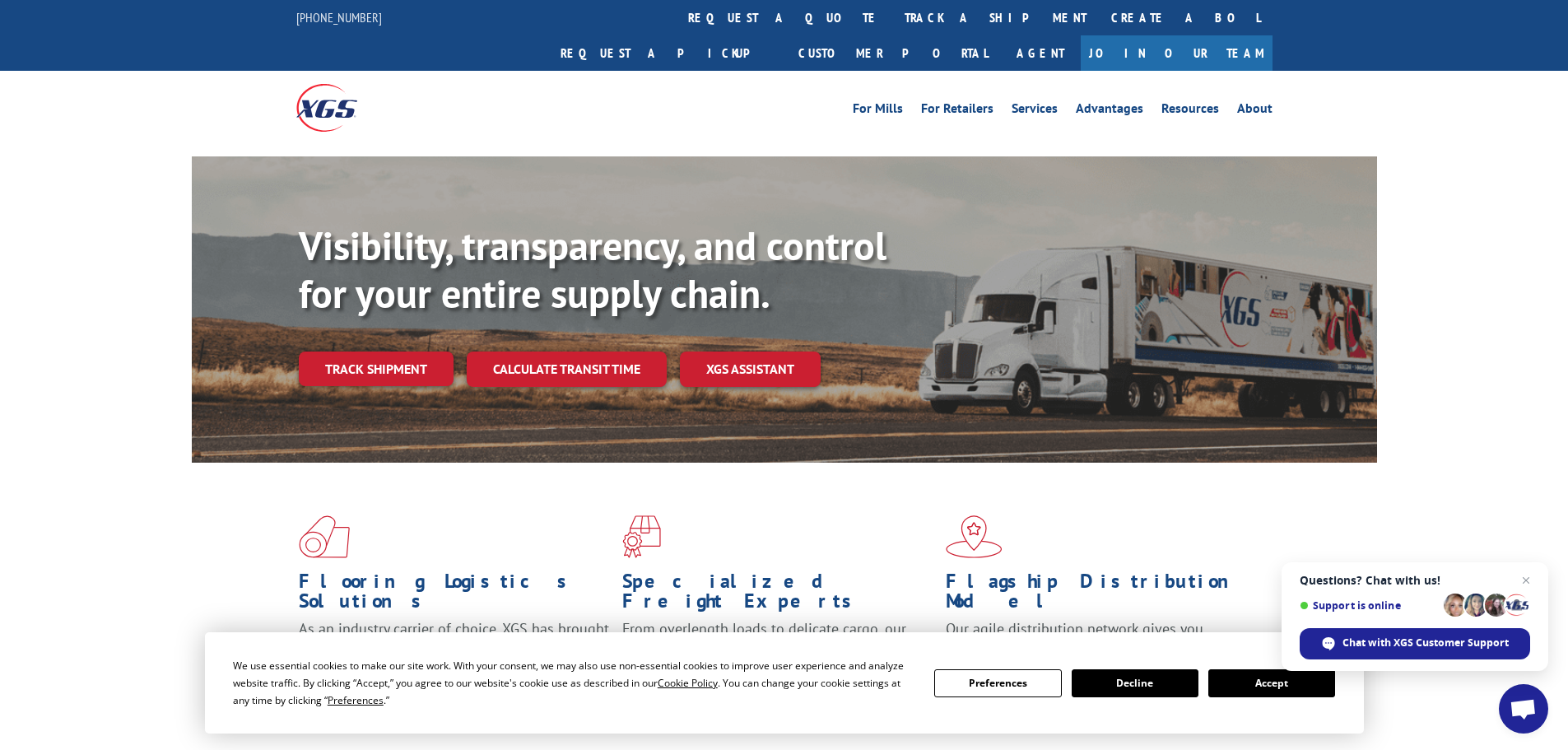
click at [619, 96] on div "For [PERSON_NAME] For Retailers Services Advantages Resources About For [PERSON…" at bounding box center [906, 108] width 733 height 25
click at [1000, 35] on link "Customer Portal" at bounding box center [892, 53] width 214 height 35
